Goal: Transaction & Acquisition: Purchase product/service

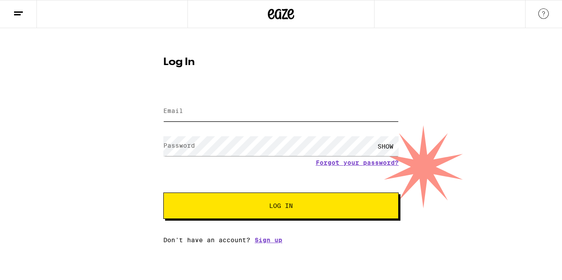
type input "[EMAIL_ADDRESS][DOMAIN_NAME]"
click at [225, 208] on span "Log In" at bounding box center [281, 206] width 164 height 6
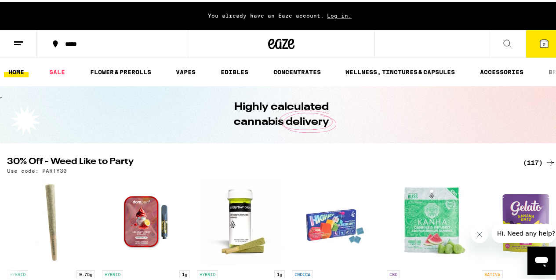
click at [539, 35] on button "2" at bounding box center [543, 42] width 37 height 27
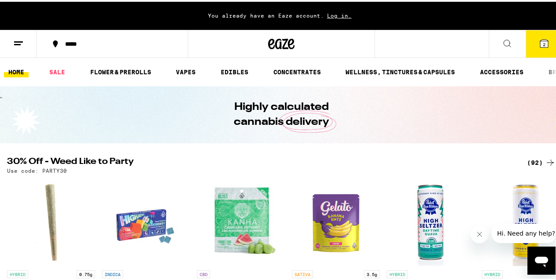
click at [540, 43] on icon at bounding box center [544, 42] width 8 height 8
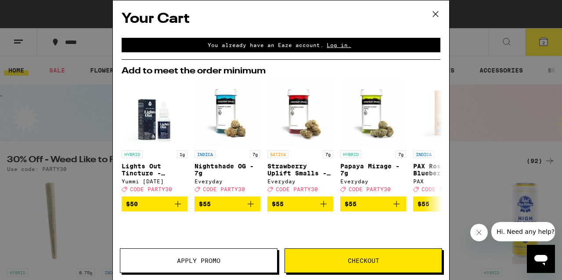
click at [335, 265] on button "Checkout" at bounding box center [364, 260] width 158 height 25
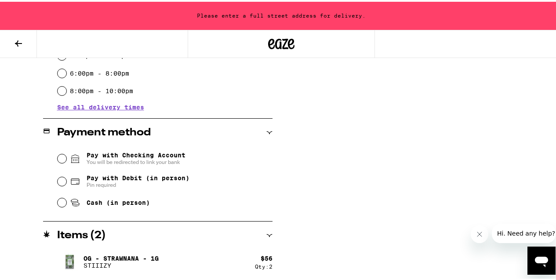
scroll to position [305, 0]
click at [106, 178] on span "Pay with Debit (in person)" at bounding box center [138, 176] width 103 height 7
click at [66, 178] on input "Pay with Debit (in person) Pin required" at bounding box center [62, 179] width 9 height 9
radio input "true"
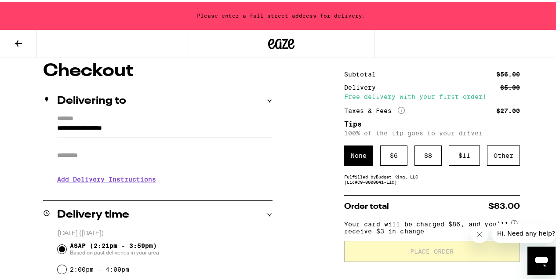
scroll to position [62, 0]
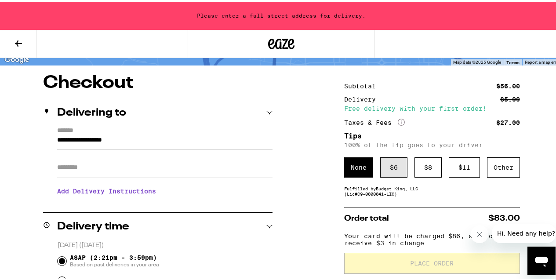
click at [397, 171] on div "$ 6" at bounding box center [393, 166] width 27 height 20
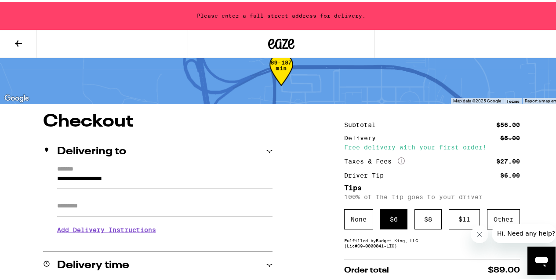
scroll to position [51, 0]
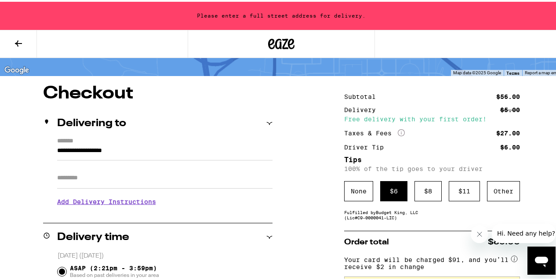
click at [155, 152] on input "**********" at bounding box center [164, 151] width 215 height 15
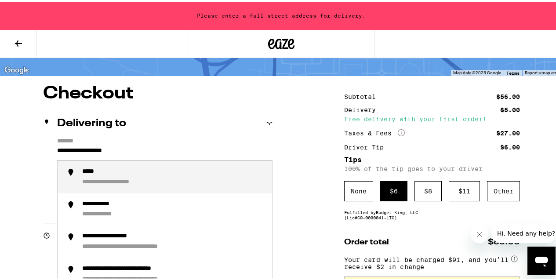
click at [147, 148] on input "**********" at bounding box center [164, 151] width 215 height 15
click at [146, 148] on input "**********" at bounding box center [164, 151] width 215 height 15
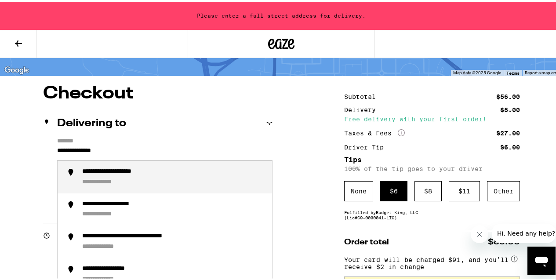
click at [108, 181] on div "**********" at bounding box center [108, 181] width 52 height 8
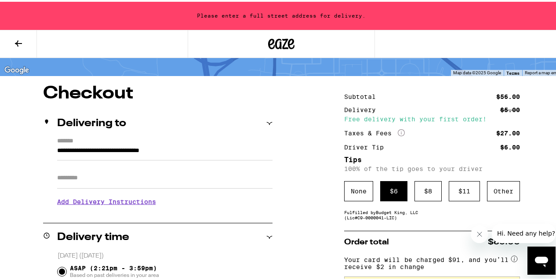
type input "**********"
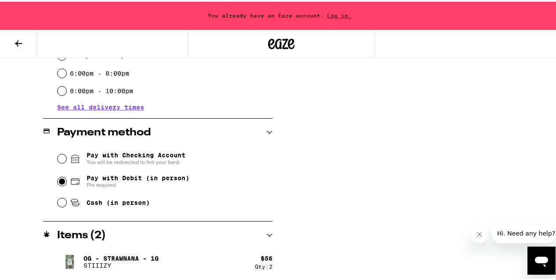
scroll to position [238, 0]
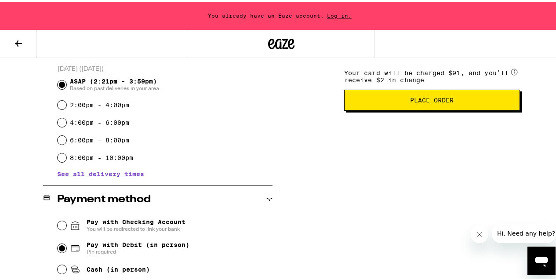
click at [377, 101] on span "Place Order" at bounding box center [431, 98] width 161 height 6
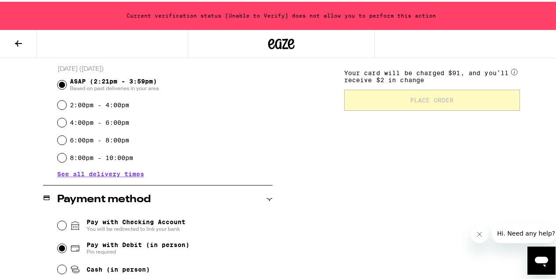
click at [13, 37] on button at bounding box center [18, 43] width 37 height 28
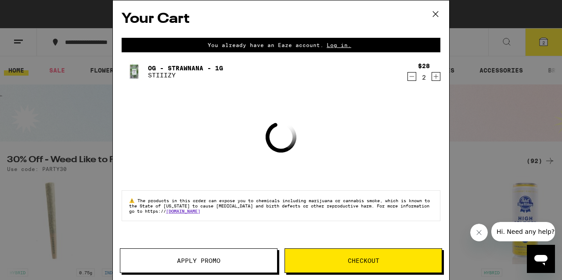
click at [437, 11] on icon at bounding box center [435, 13] width 13 height 13
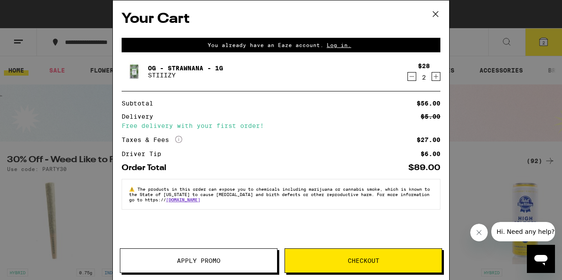
click at [431, 13] on icon at bounding box center [435, 13] width 13 height 13
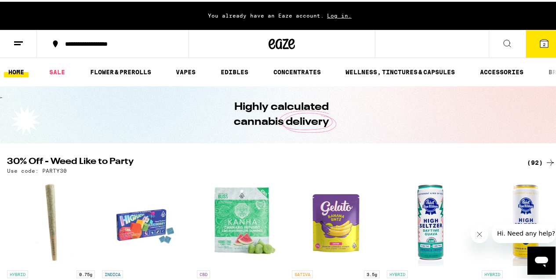
click at [439, 15] on div "Your Cart You already have an Eaze account. Log in. OG - Strawnana - 1g STIIIZY…" at bounding box center [281, 140] width 562 height 280
click at [19, 39] on icon at bounding box center [18, 41] width 11 height 11
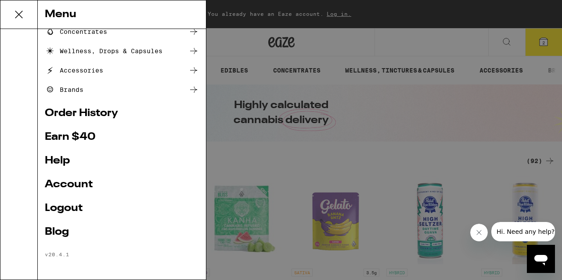
scroll to position [124, 0]
click at [72, 182] on link "Account" at bounding box center [122, 184] width 154 height 11
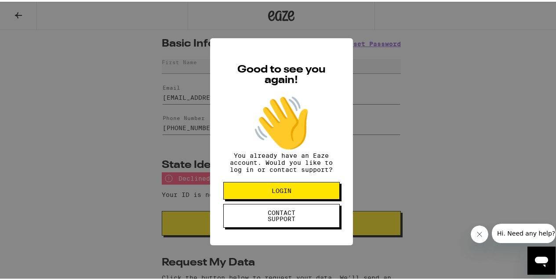
click at [280, 189] on button "LOGIN" at bounding box center [281, 189] width 116 height 18
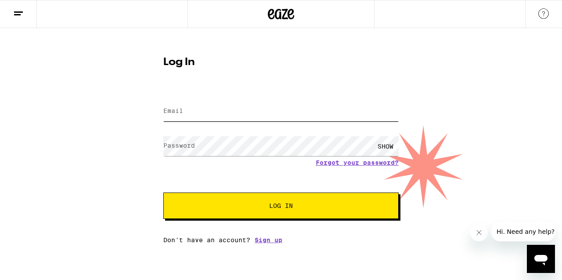
type input "[EMAIL_ADDRESS][DOMAIN_NAME]"
click at [239, 213] on button "Log In" at bounding box center [280, 205] width 235 height 26
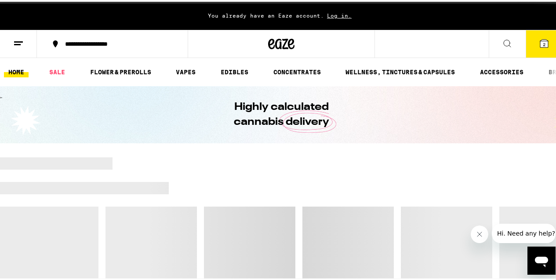
click at [24, 40] on button at bounding box center [18, 43] width 37 height 28
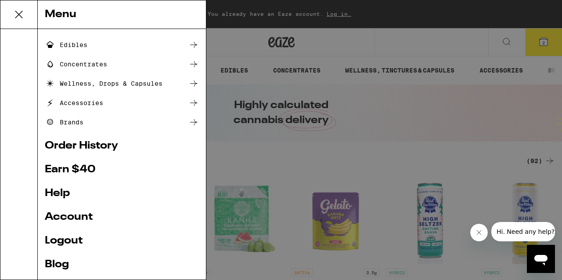
scroll to position [100, 0]
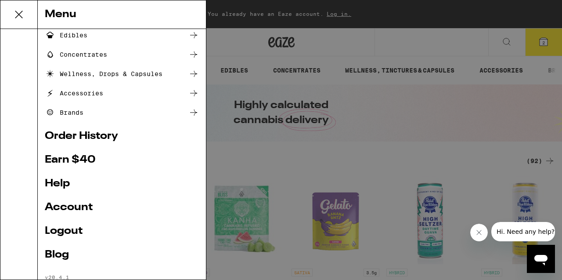
click at [69, 207] on link "Account" at bounding box center [122, 207] width 154 height 11
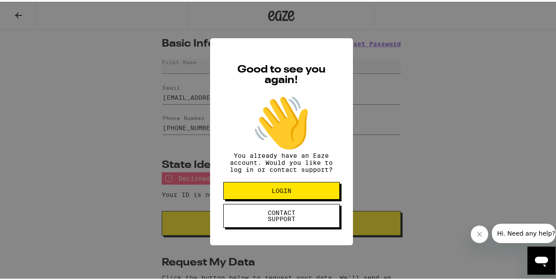
click at [277, 198] on button "LOGIN" at bounding box center [281, 189] width 116 height 18
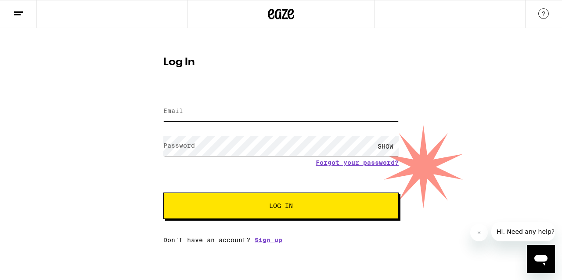
type input "[EMAIL_ADDRESS][DOMAIN_NAME]"
click at [235, 201] on button "Log In" at bounding box center [280, 205] width 235 height 26
